Goal: Register for event/course

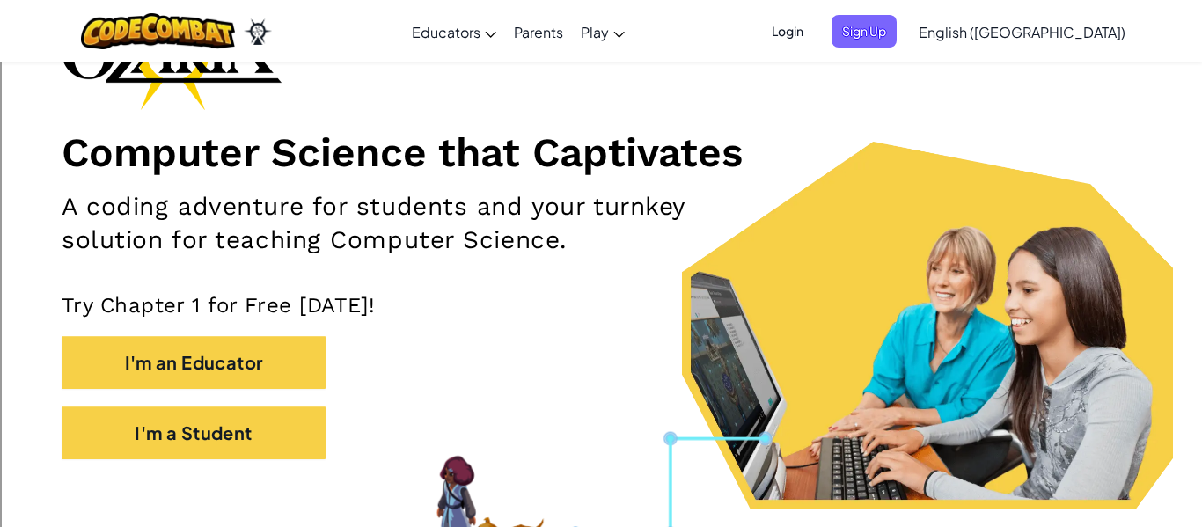
scroll to position [185, 0]
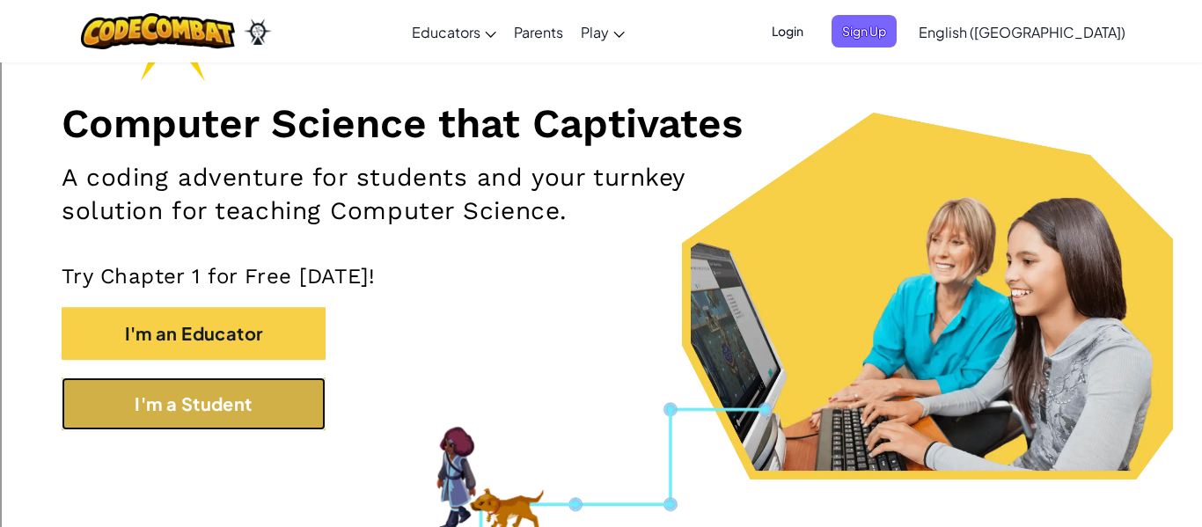
click at [293, 397] on button "I'm a Student" at bounding box center [194, 403] width 264 height 53
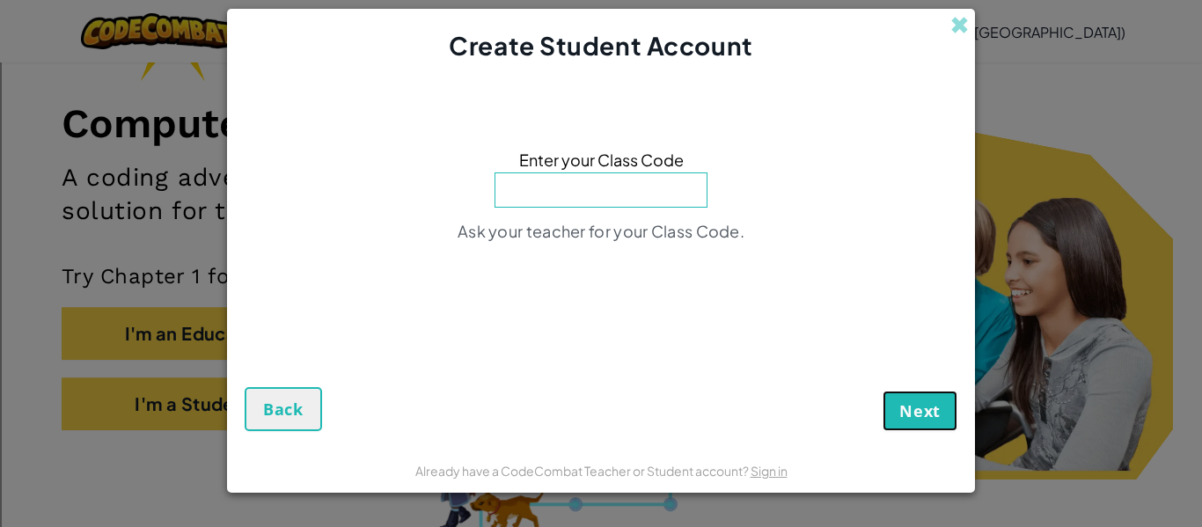
click at [925, 422] on button "Next" at bounding box center [920, 411] width 75 height 40
click at [955, 33] on span at bounding box center [959, 25] width 18 height 18
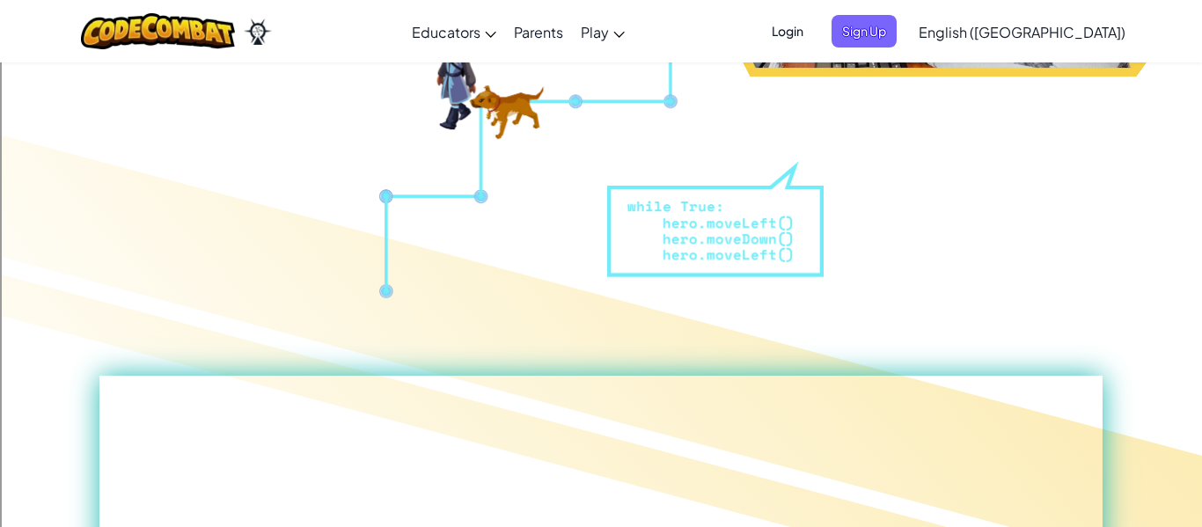
scroll to position [435, 0]
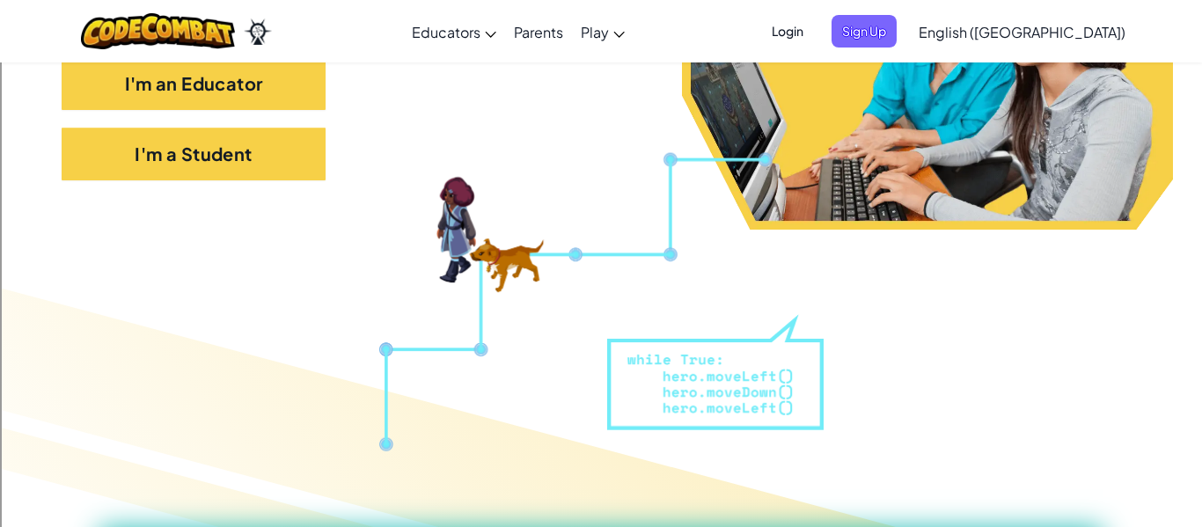
click at [814, 37] on span "Login" at bounding box center [787, 31] width 53 height 33
